Goal: Check status: Check status

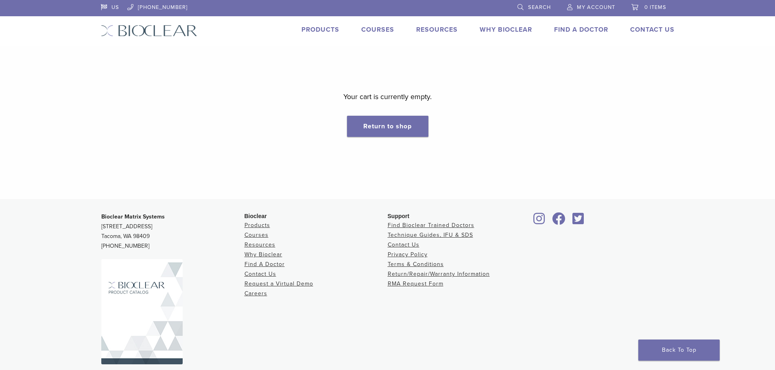
click at [590, 6] on span "My Account" at bounding box center [596, 7] width 38 height 7
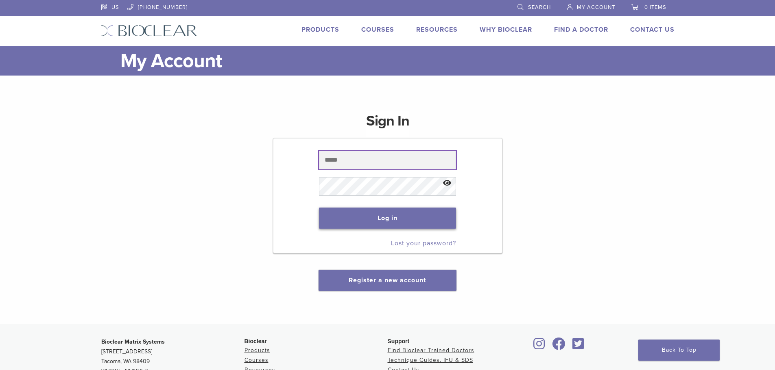
type input "**********"
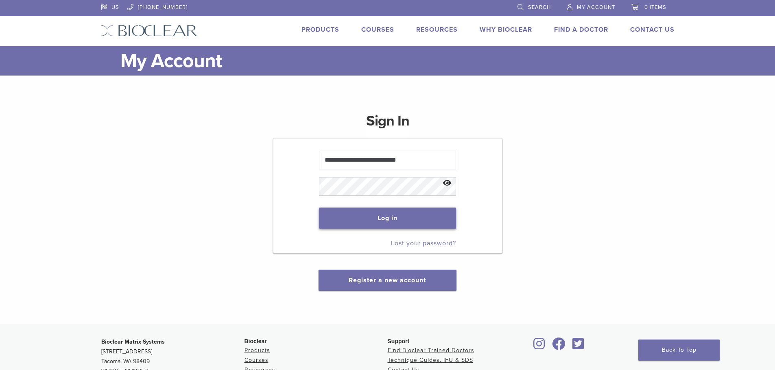
click at [395, 222] on button "Log in" at bounding box center [387, 218] width 137 height 21
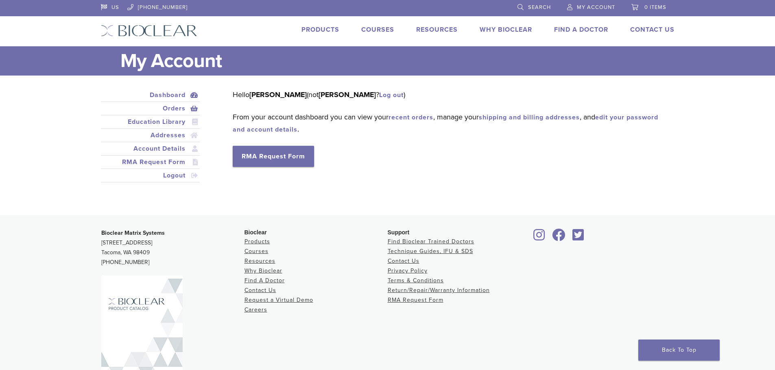
click at [172, 108] on link "Orders" at bounding box center [150, 109] width 96 height 10
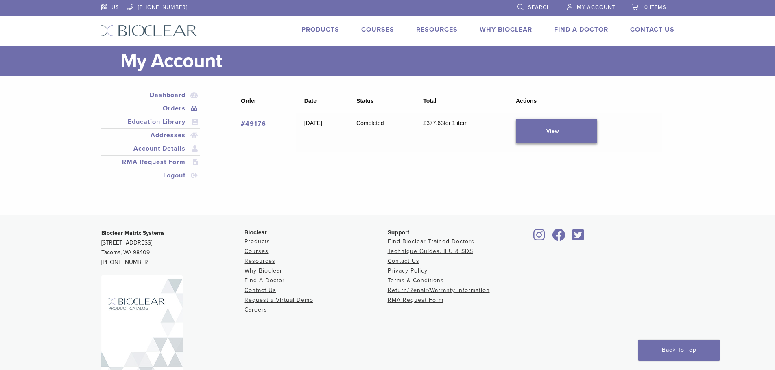
click at [549, 136] on link "View" at bounding box center [556, 131] width 81 height 24
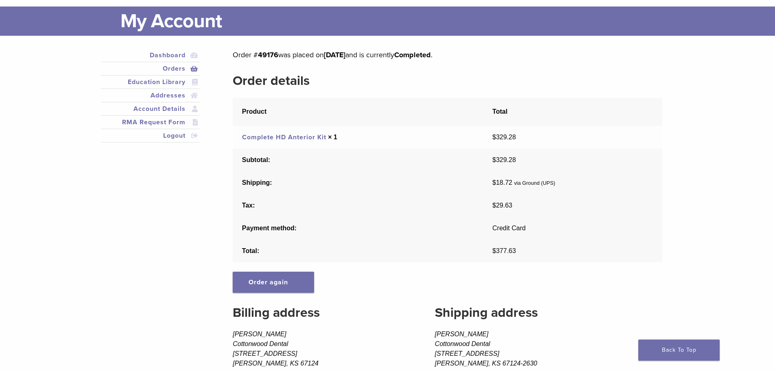
scroll to position [27, 0]
